Goal: Task Accomplishment & Management: Use online tool/utility

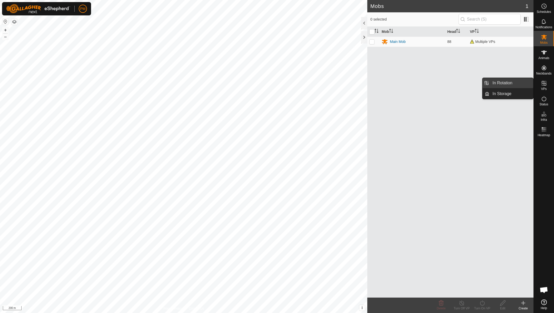
click at [510, 81] on link "In Rotation" at bounding box center [512, 83] width 44 height 10
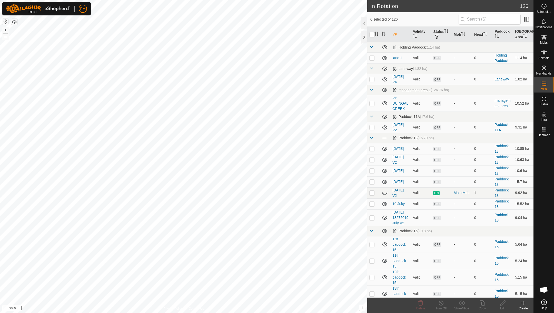
checkbox input "true"
click at [481, 300] on icon at bounding box center [482, 302] width 6 height 6
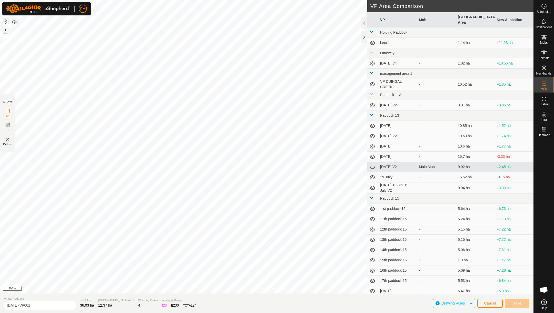
click at [5, 30] on button "+" at bounding box center [5, 30] width 6 height 6
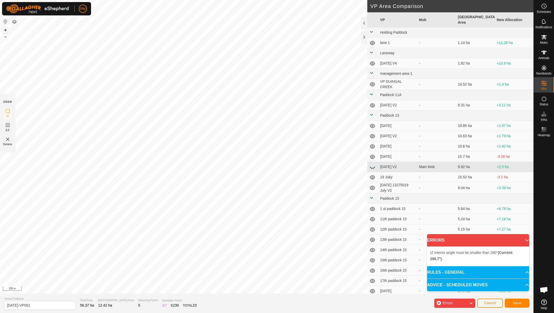
click at [5, 29] on button "+" at bounding box center [5, 30] width 6 height 6
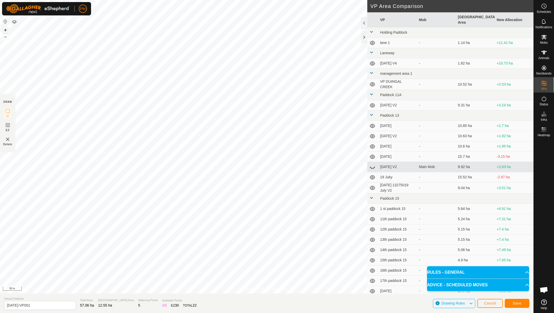
click at [6, 28] on button "+" at bounding box center [5, 30] width 6 height 6
click at [5, 38] on button "–" at bounding box center [5, 37] width 6 height 6
drag, startPoint x: 42, startPoint y: 305, endPoint x: 5, endPoint y: 306, distance: 36.5
click at [5, 305] on input "[DATE]-VP001" at bounding box center [40, 304] width 72 height 9
type input "[DATE]"
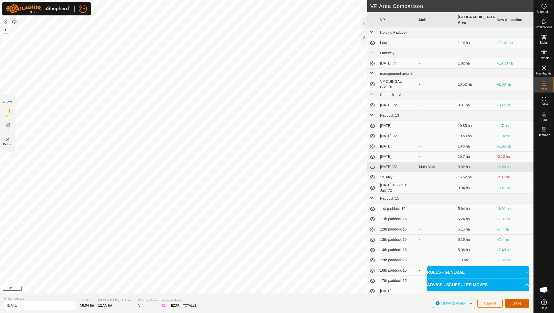
click at [520, 300] on button "Save" at bounding box center [517, 302] width 25 height 9
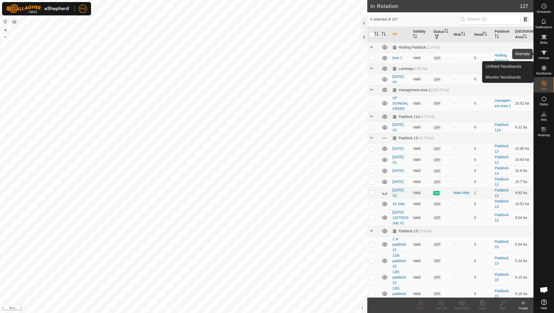
click at [544, 51] on icon at bounding box center [544, 52] width 6 height 4
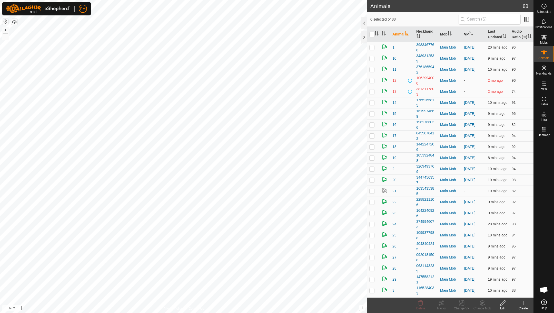
click at [465, 36] on th "VP" at bounding box center [474, 34] width 24 height 15
click at [373, 37] on input "checkbox" at bounding box center [371, 34] width 5 height 5
checkbox input "true"
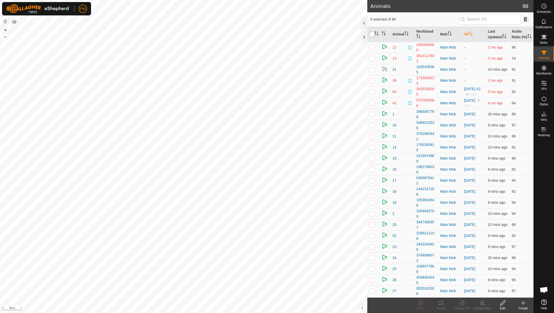
checkbox input "true"
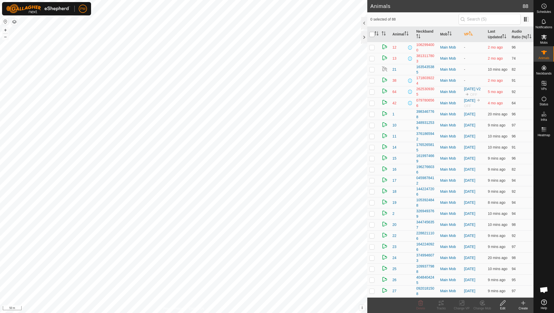
checkbox input "true"
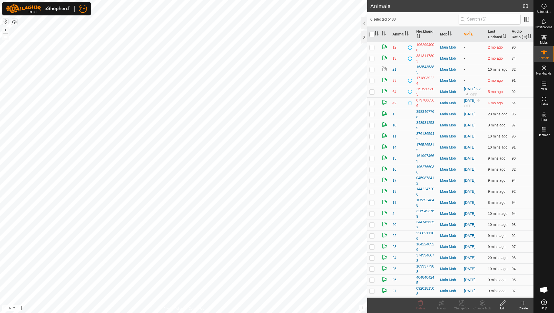
checkbox input "true"
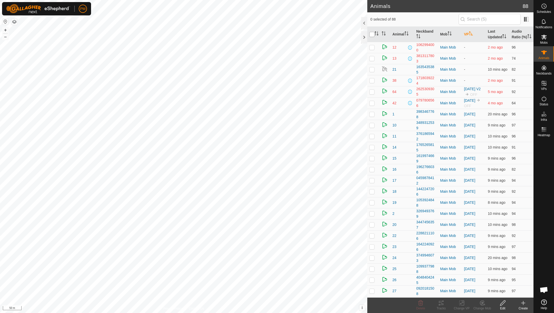
checkbox input "true"
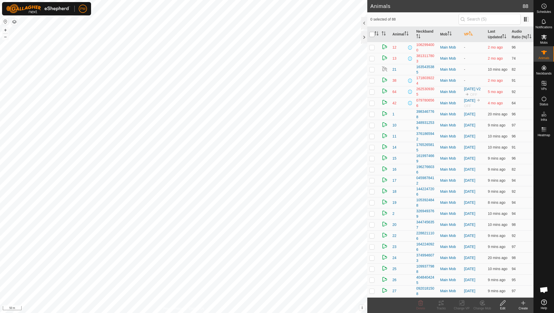
checkbox input "true"
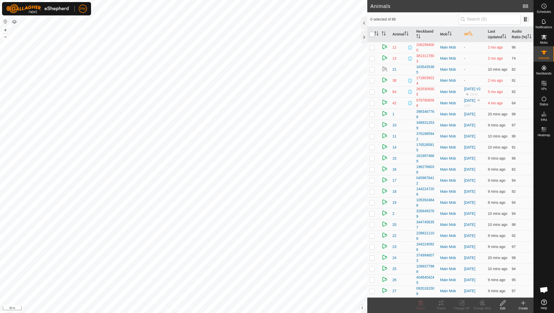
checkbox input "true"
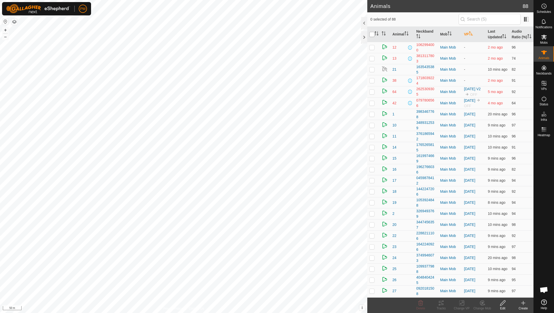
checkbox input "true"
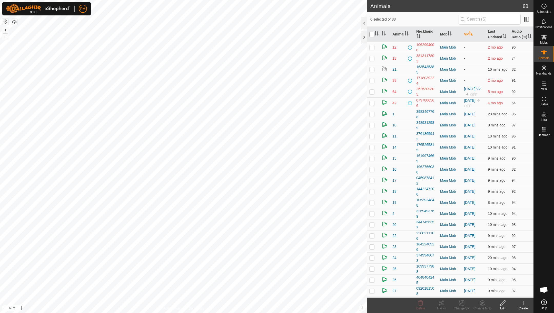
checkbox input "true"
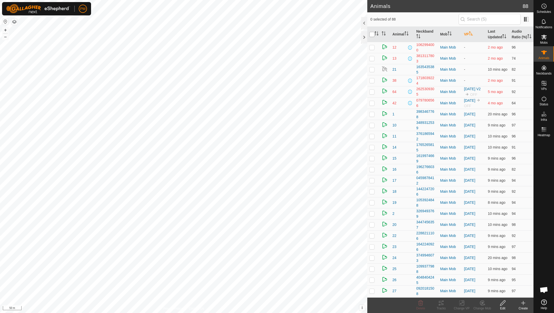
checkbox input "true"
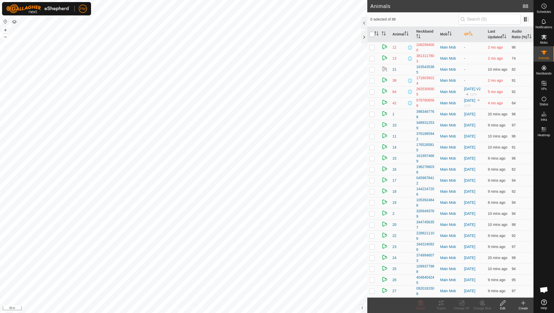
checkbox input "true"
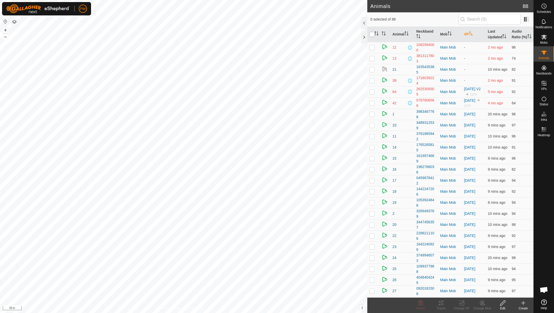
checkbox input "true"
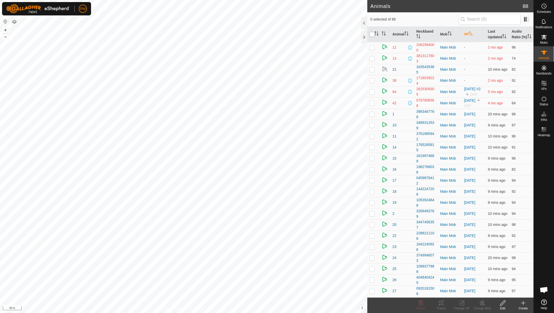
checkbox input "true"
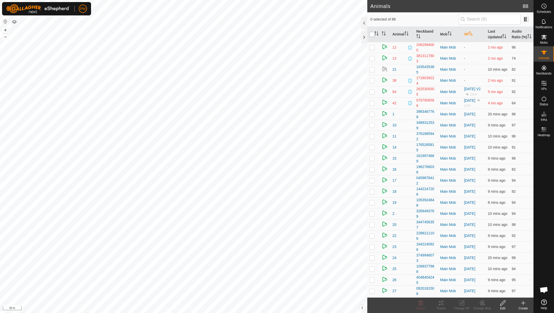
checkbox input "true"
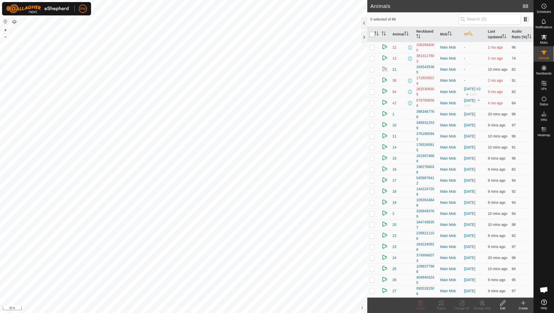
checkbox input "true"
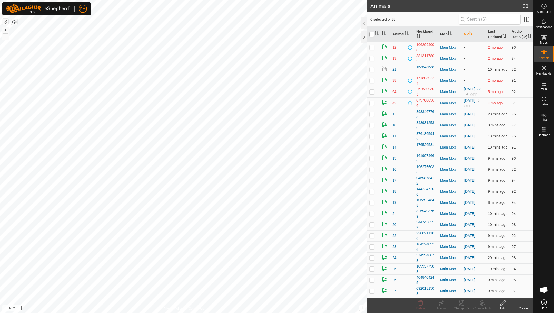
checkbox input "true"
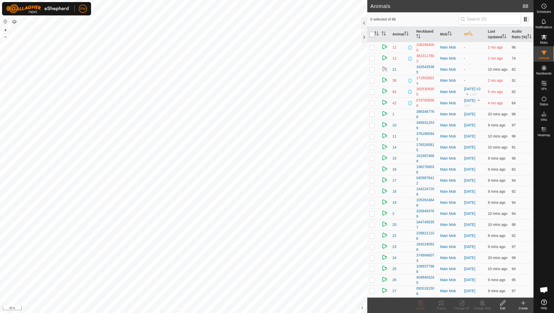
checkbox input "true"
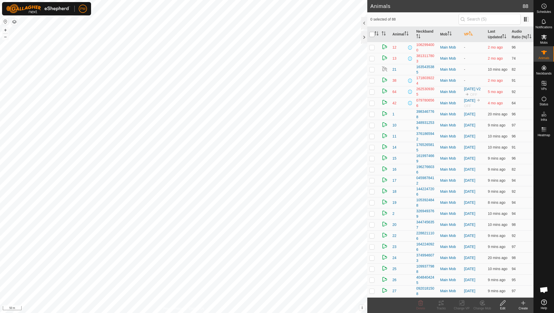
checkbox input "true"
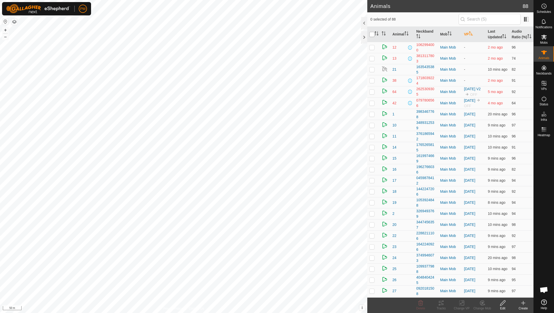
checkbox input "true"
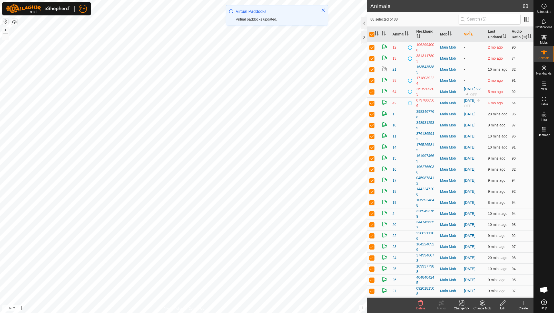
click at [372, 49] on p-checkbox at bounding box center [371, 47] width 5 height 4
checkbox input "false"
click at [372, 60] on p-checkbox at bounding box center [371, 58] width 5 height 4
checkbox input "false"
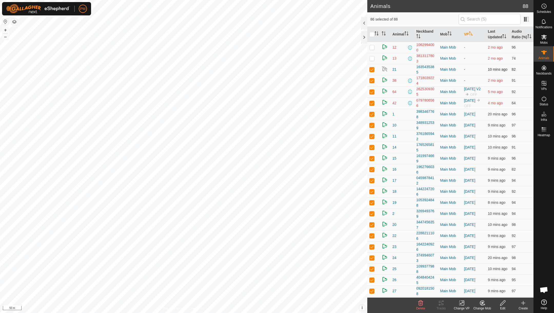
click at [372, 71] on p-checkbox at bounding box center [371, 69] width 5 height 4
checkbox input "false"
click at [373, 82] on p-checkbox at bounding box center [371, 80] width 5 height 4
checkbox input "false"
click at [373, 94] on p-checkbox at bounding box center [371, 92] width 5 height 4
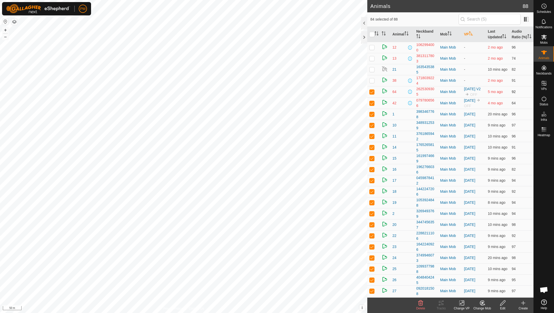
checkbox input "false"
click at [372, 105] on p-checkbox at bounding box center [371, 103] width 5 height 4
checkbox input "false"
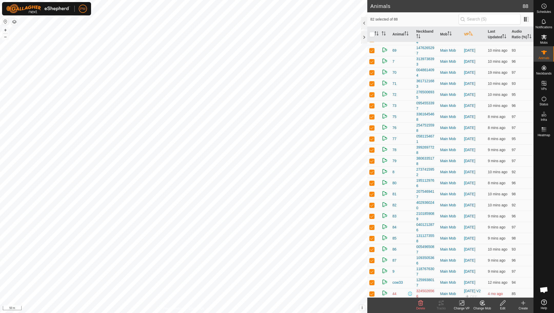
scroll to position [739, 0]
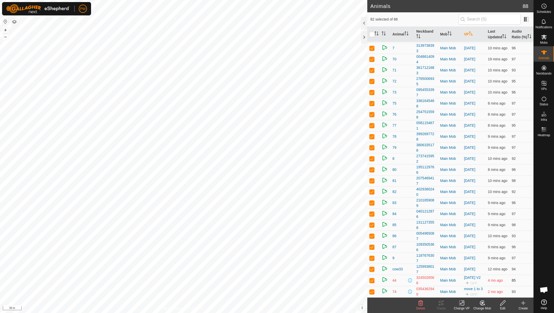
click at [373, 278] on p-checkbox at bounding box center [371, 280] width 5 height 4
checkbox input "false"
click at [373, 291] on p-checkbox at bounding box center [371, 291] width 5 height 4
checkbox input "false"
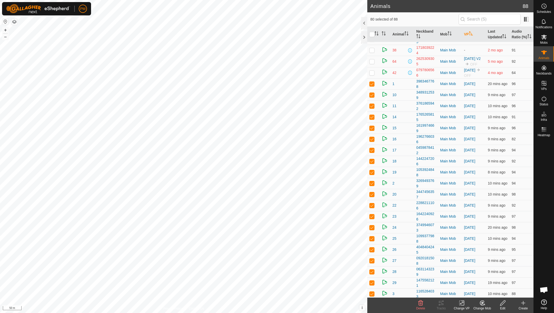
scroll to position [0, 0]
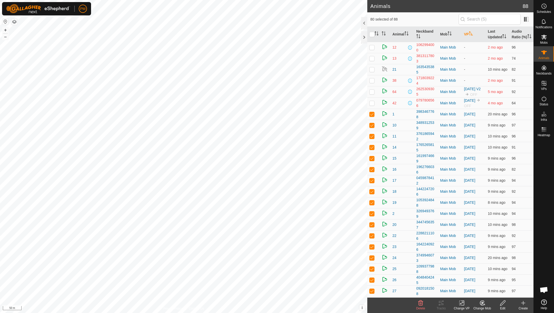
click at [460, 303] on icon at bounding box center [462, 302] width 6 height 6
click at [459, 280] on link "Choose VP..." at bounding box center [477, 280] width 51 height 10
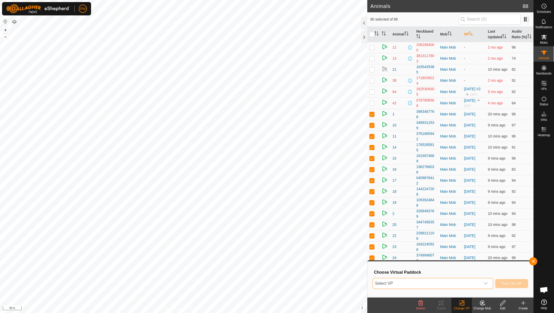
click at [459, 280] on span "Select VP" at bounding box center [427, 283] width 108 height 10
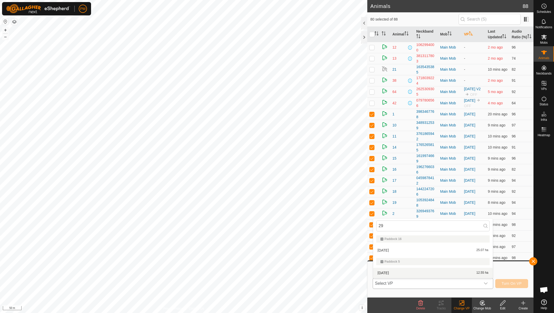
type input "29"
click at [400, 270] on li "[DATE] 12.55 ha" at bounding box center [433, 272] width 120 height 10
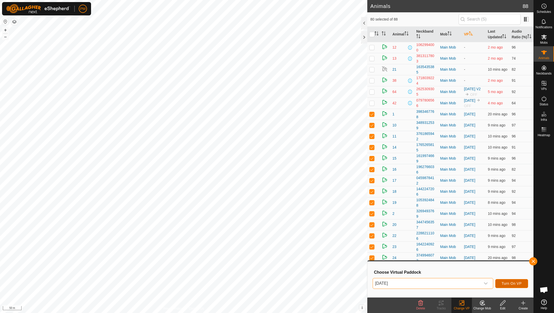
click at [506, 283] on span "Turn On VP" at bounding box center [512, 283] width 20 height 4
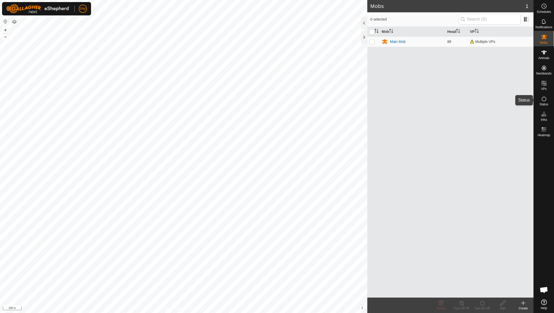
click at [545, 98] on icon at bounding box center [544, 98] width 6 height 6
